Goal: Information Seeking & Learning: Learn about a topic

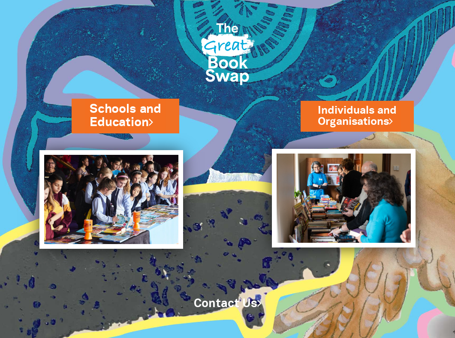
click at [120, 115] on link "Schools and Education" at bounding box center [126, 116] width 72 height 30
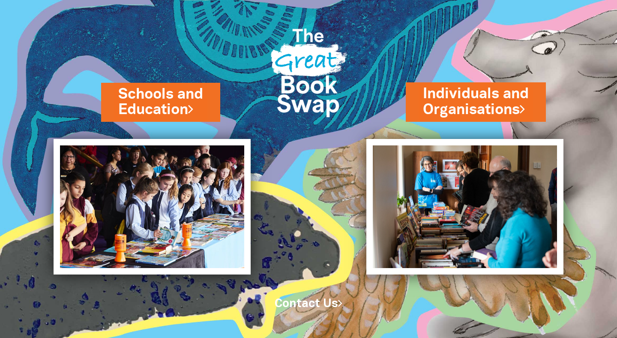
click at [326, 91] on img at bounding box center [309, 70] width 90 height 120
